Goal: Transaction & Acquisition: Purchase product/service

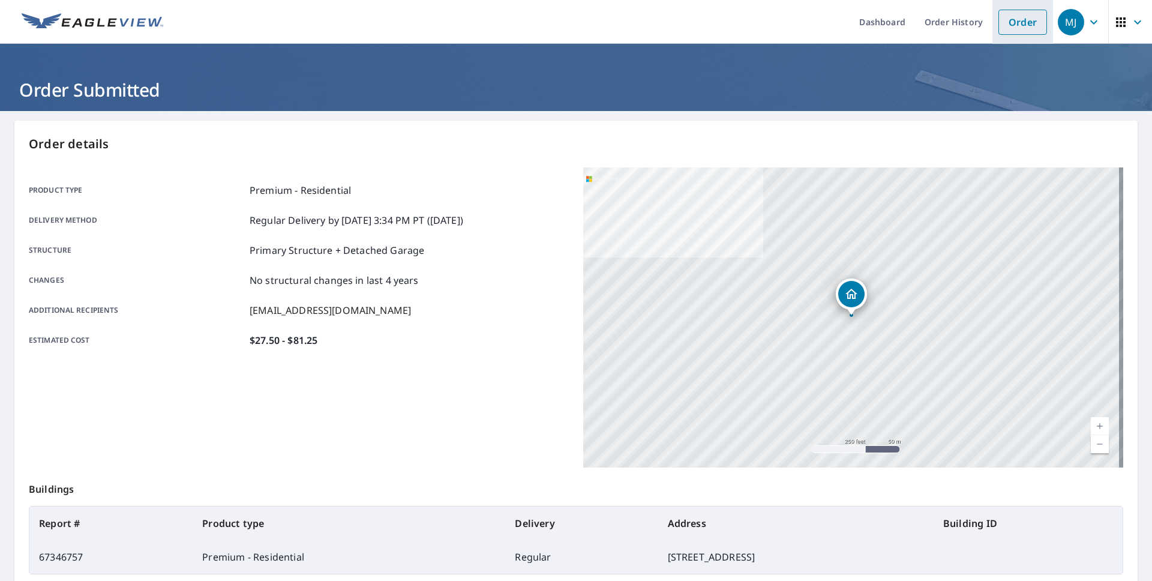
click at [1017, 20] on link "Order" at bounding box center [1023, 22] width 49 height 25
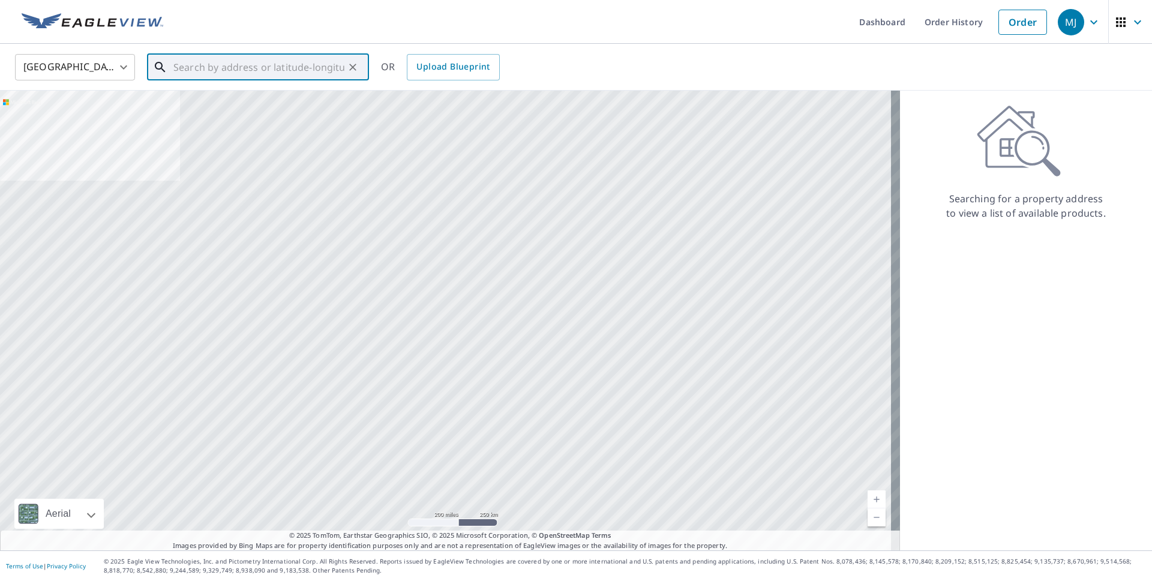
click at [264, 65] on input "text" at bounding box center [258, 67] width 171 height 34
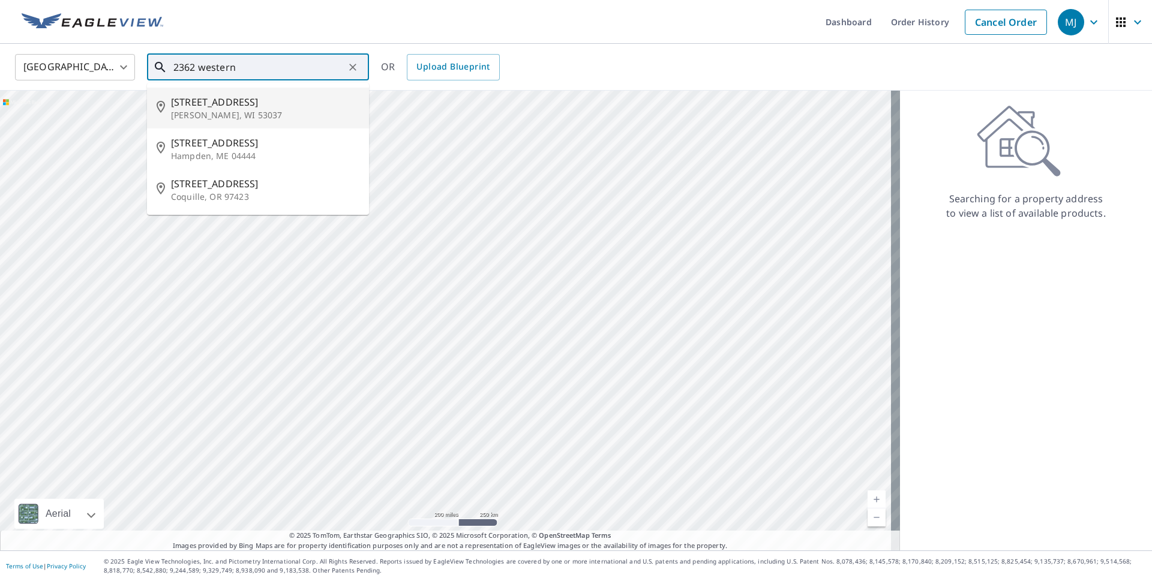
click at [231, 113] on p "Jackson, WI 53037" at bounding box center [265, 115] width 188 height 12
type input "2362 Western Ave Jackson, WI 53037"
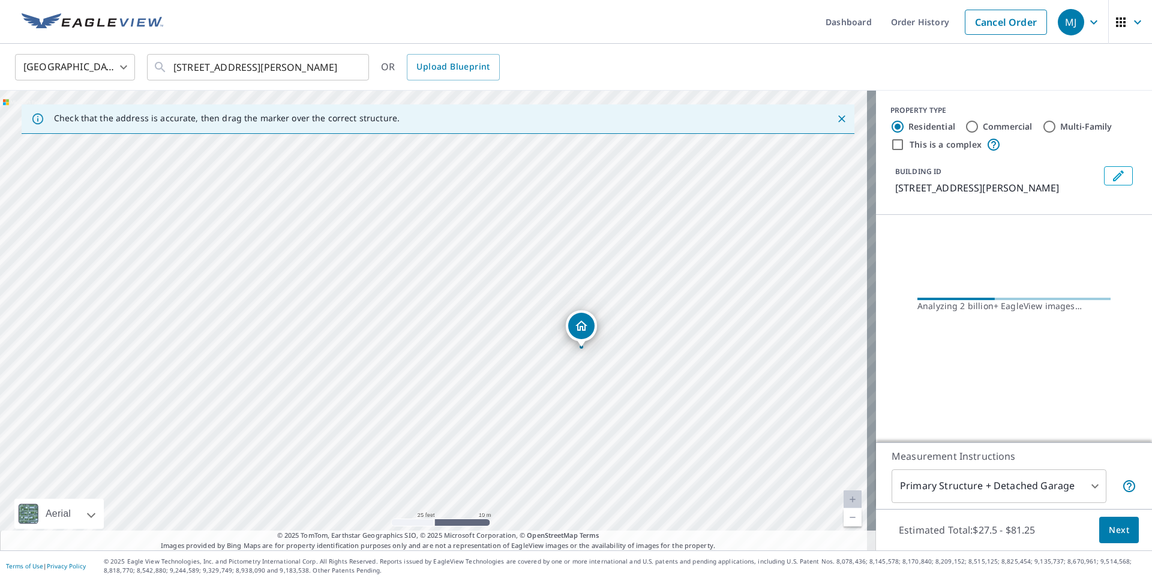
drag, startPoint x: 326, startPoint y: 299, endPoint x: 626, endPoint y: 328, distance: 301.5
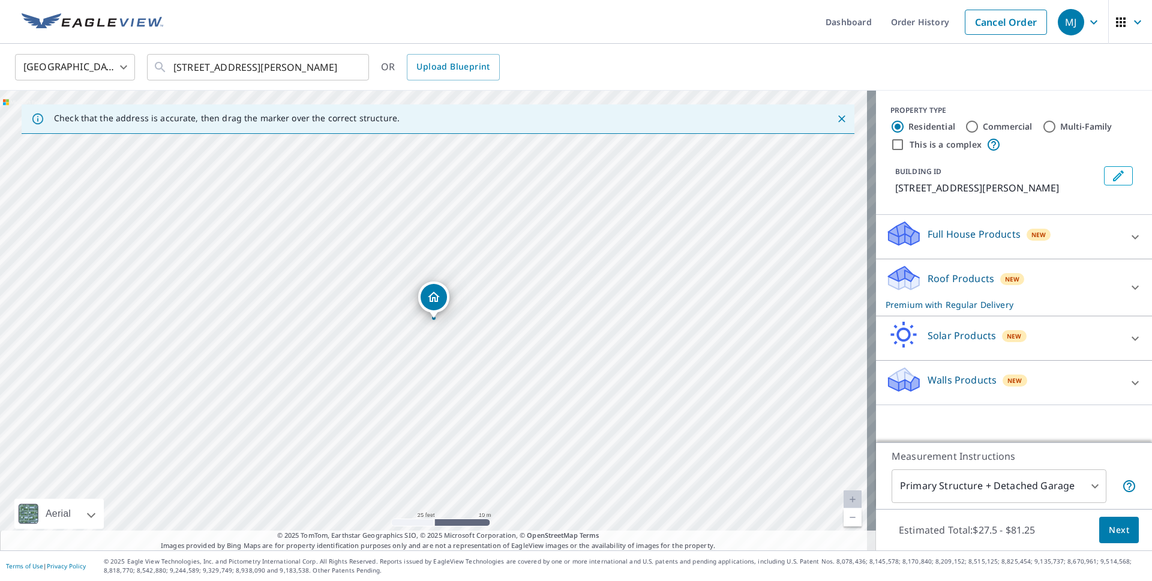
click at [1087, 487] on body "MJ MJ Dashboard Order History Cancel Order MJ United States US ​ 2362 Western A…" at bounding box center [576, 290] width 1152 height 581
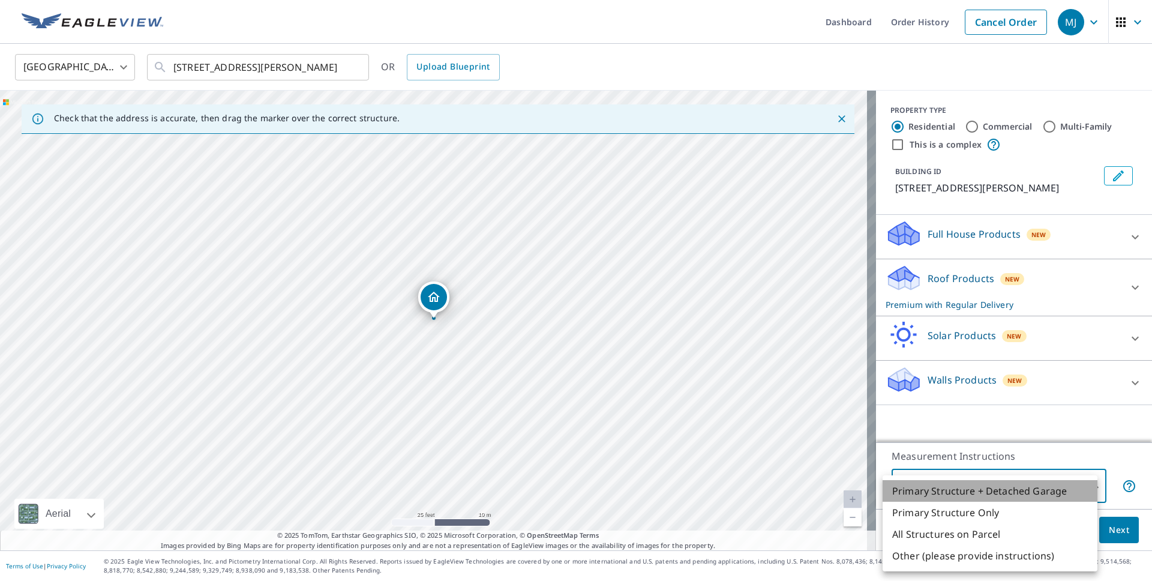
click at [1068, 495] on li "Primary Structure + Detached Garage" at bounding box center [990, 491] width 215 height 22
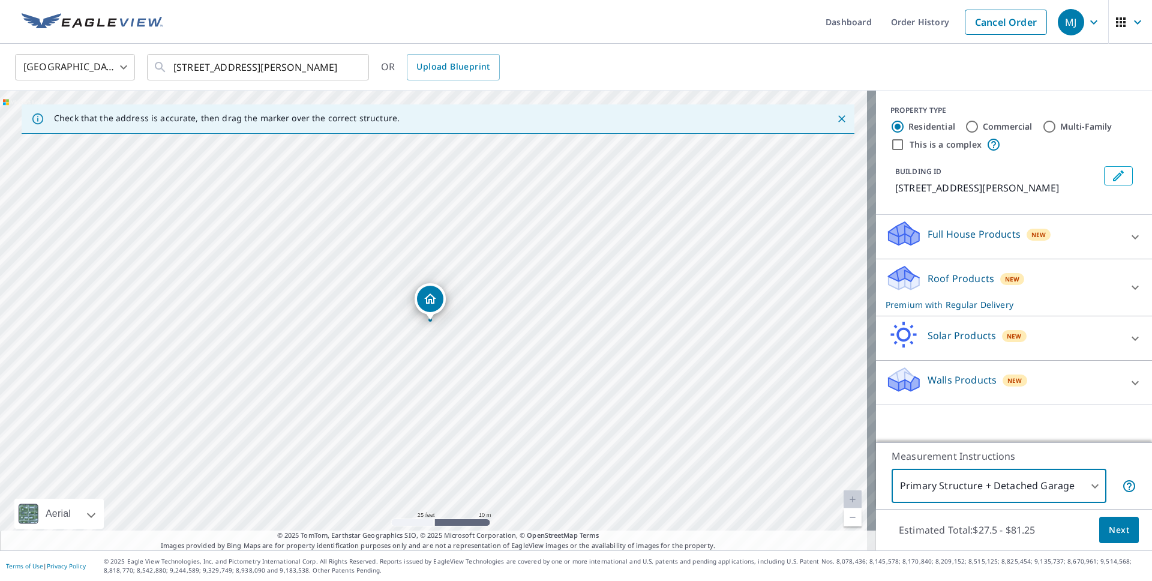
click at [1132, 239] on icon at bounding box center [1135, 237] width 7 height 4
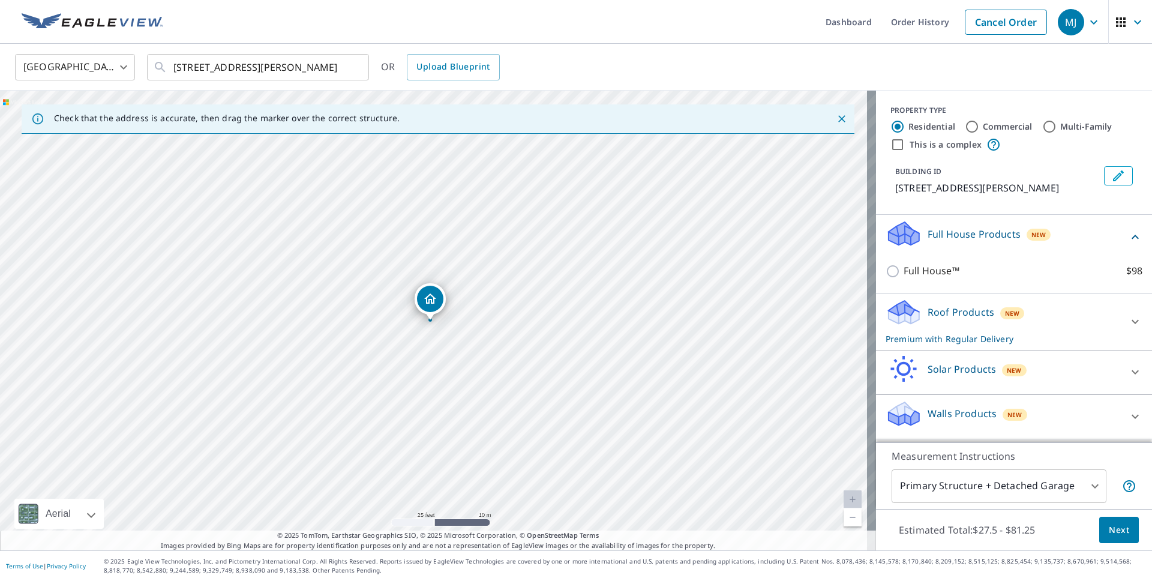
click at [1128, 250] on div "Full House Products New Full House™ $98" at bounding box center [1014, 254] width 276 height 79
click at [1128, 329] on icon at bounding box center [1135, 321] width 14 height 14
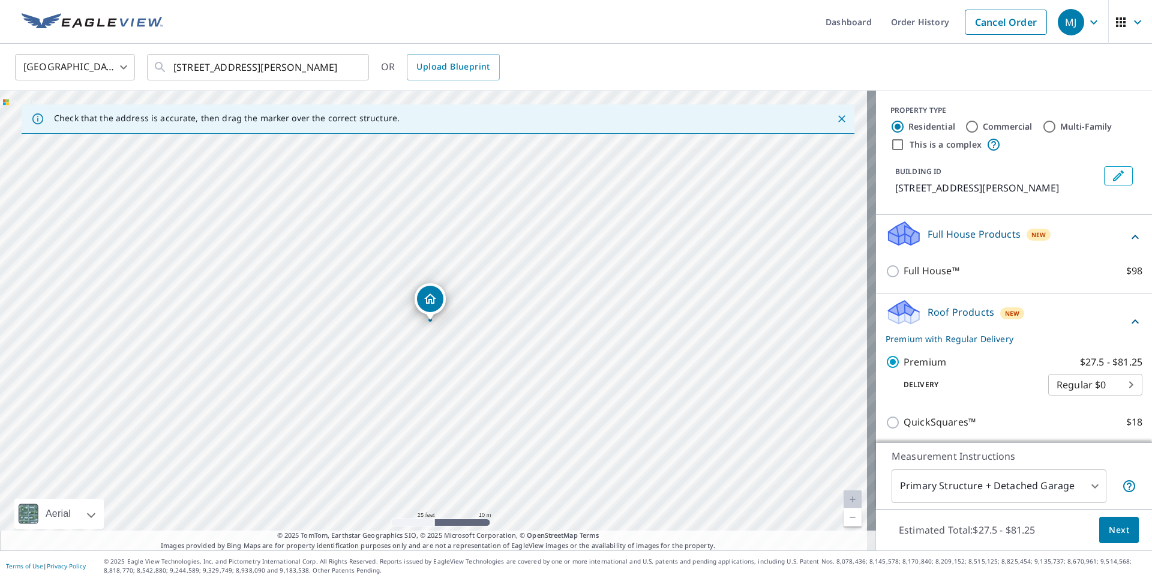
scroll to position [174, 0]
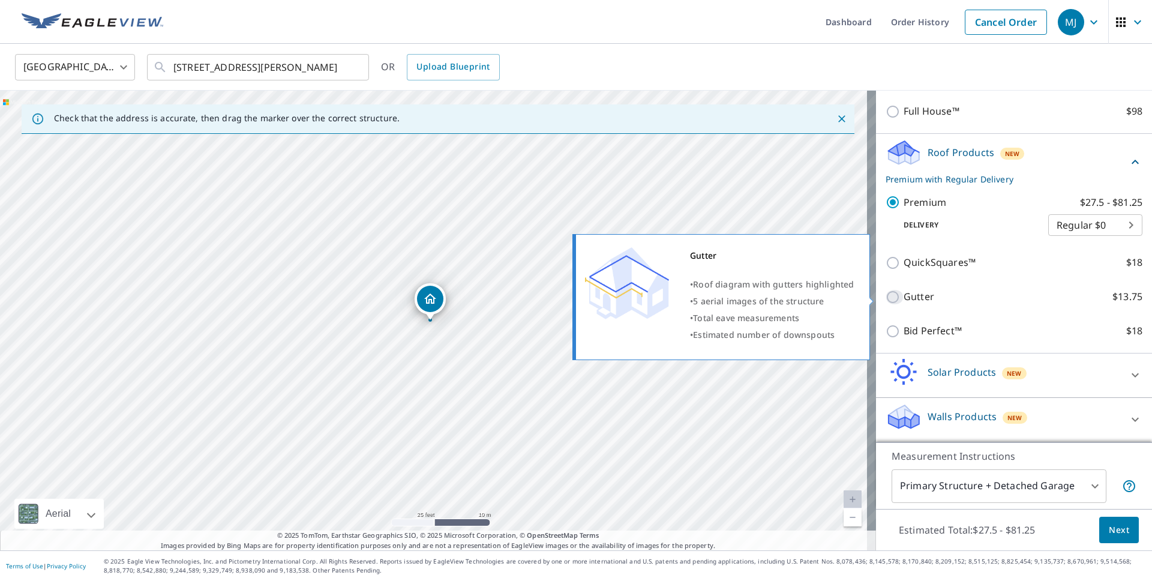
click at [886, 290] on input "Gutter $13.75" at bounding box center [895, 297] width 18 height 14
checkbox input "true"
checkbox input "false"
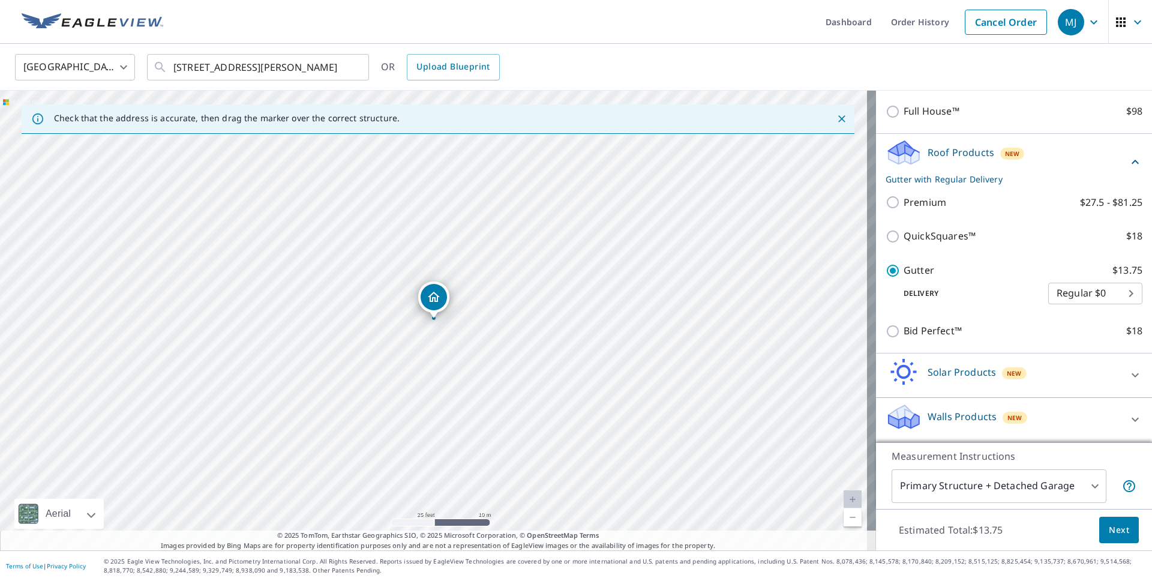
click at [1117, 538] on button "Next" at bounding box center [1119, 530] width 40 height 27
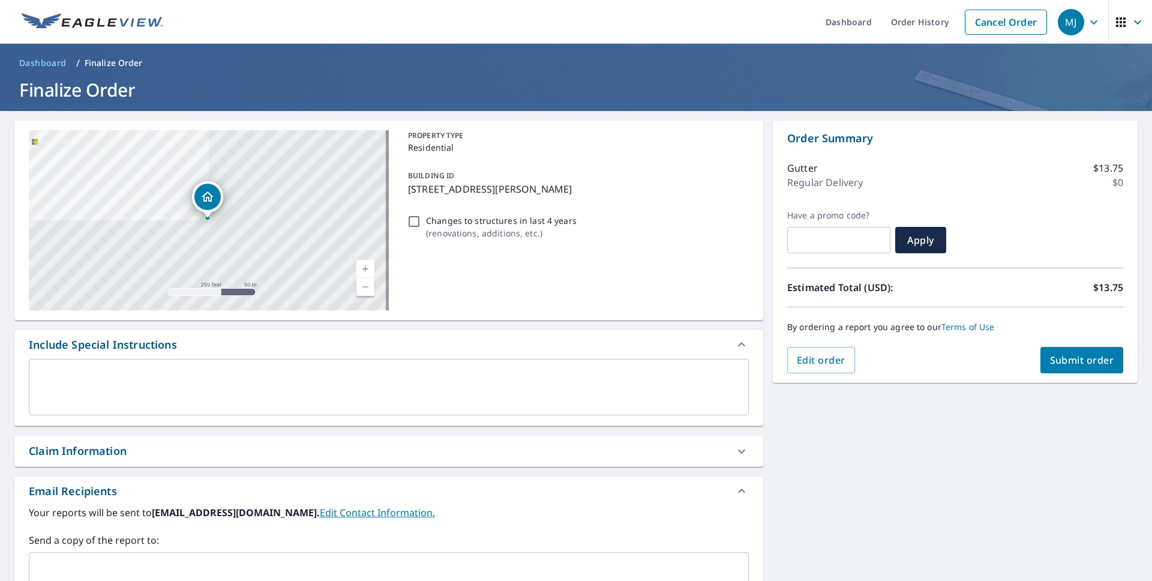
click at [118, 556] on div "​" at bounding box center [389, 569] width 720 height 34
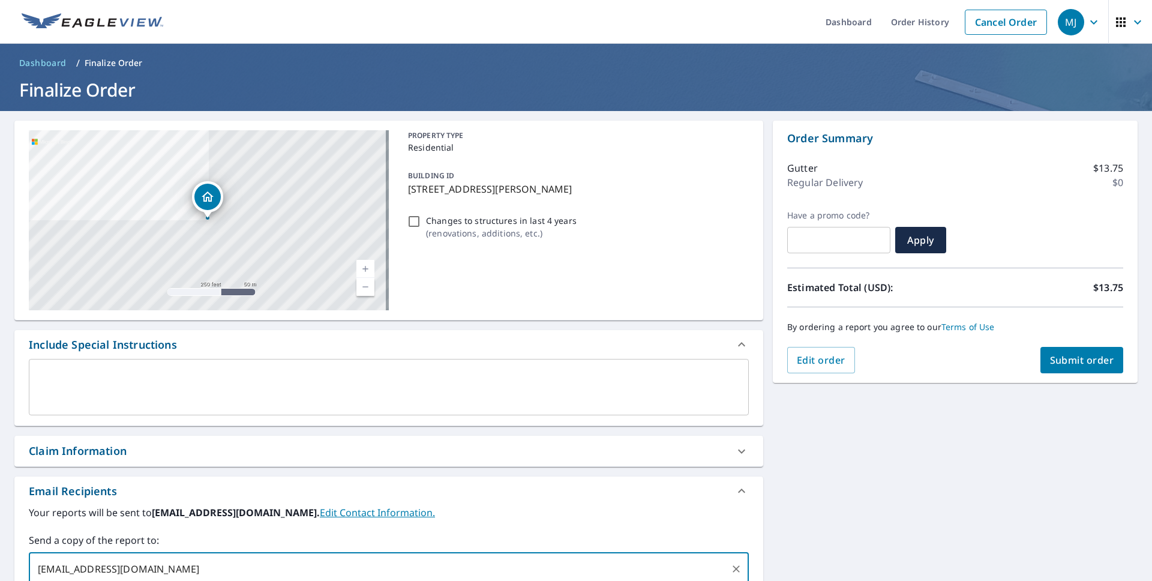
type input "ademmer@kmext.com"
click at [919, 502] on div "2473 Golden Harvest Ln Jackson, WI 53037-9732 Aerial Road A standard road map A…" at bounding box center [576, 418] width 1152 height 614
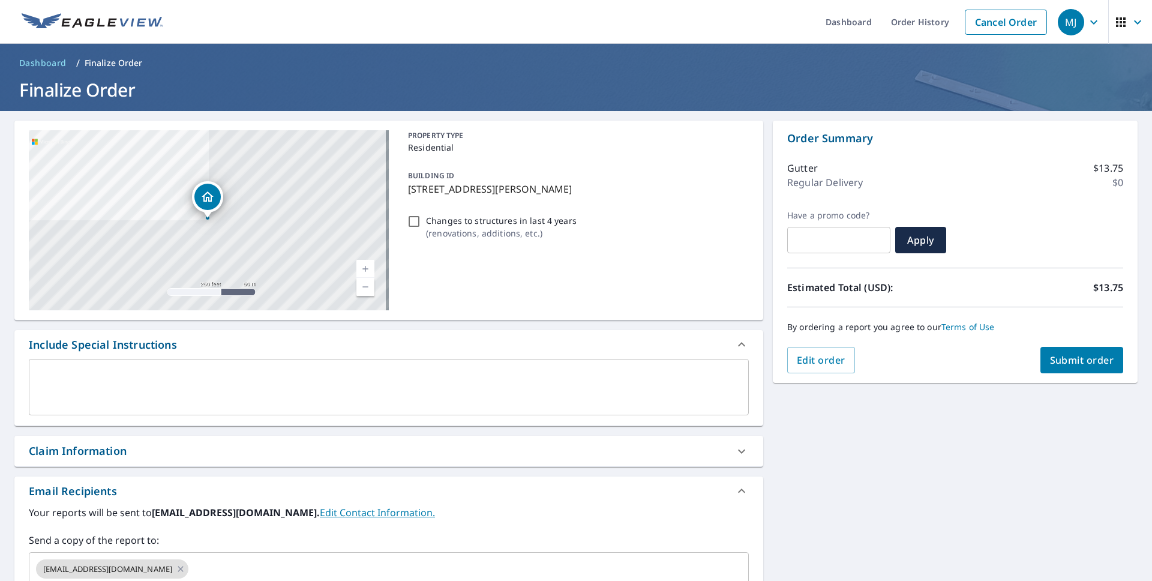
click at [1078, 362] on span "Submit order" at bounding box center [1082, 359] width 64 height 13
checkbox input "true"
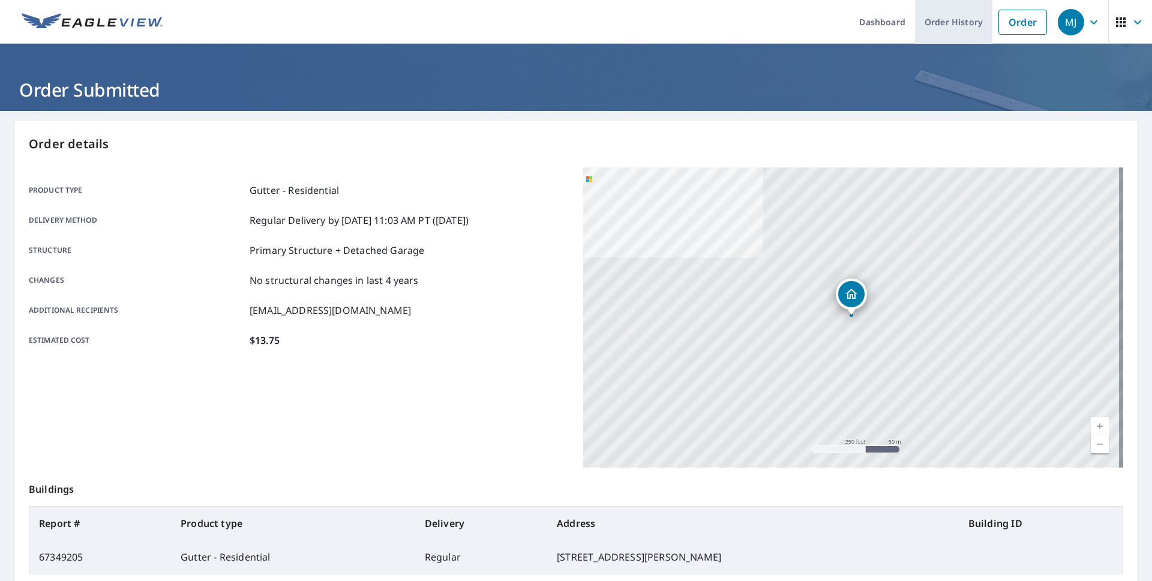
click at [942, 24] on link "Order History" at bounding box center [953, 22] width 77 height 44
